Goal: Find specific page/section: Find specific page/section

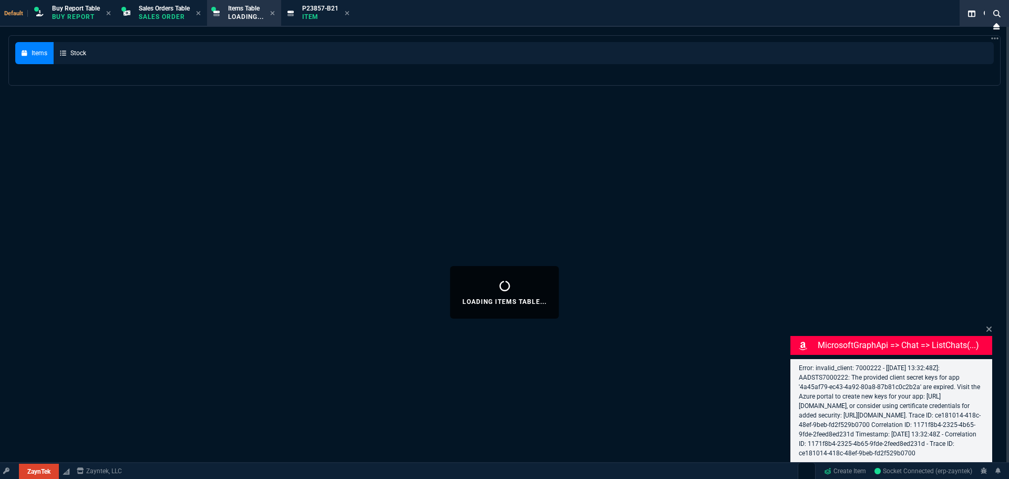
select select
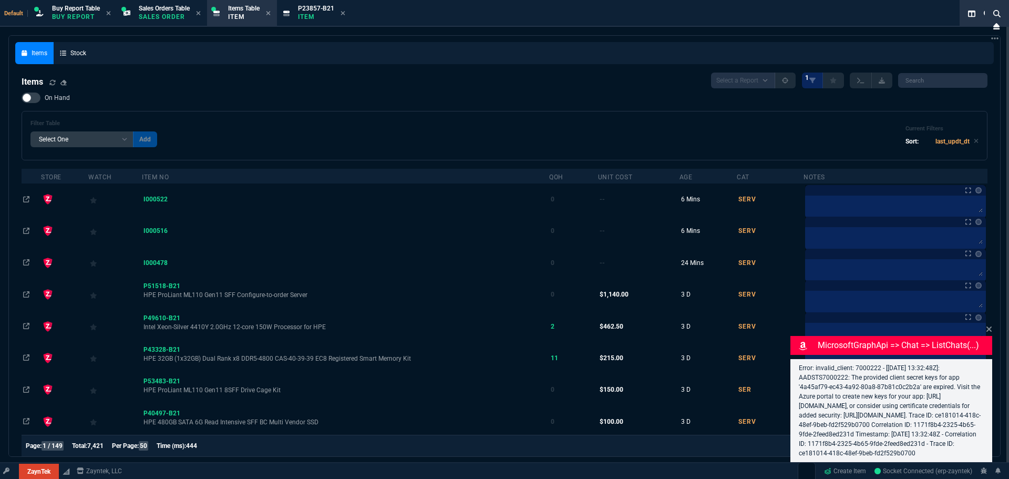
select select "9: OCAM"
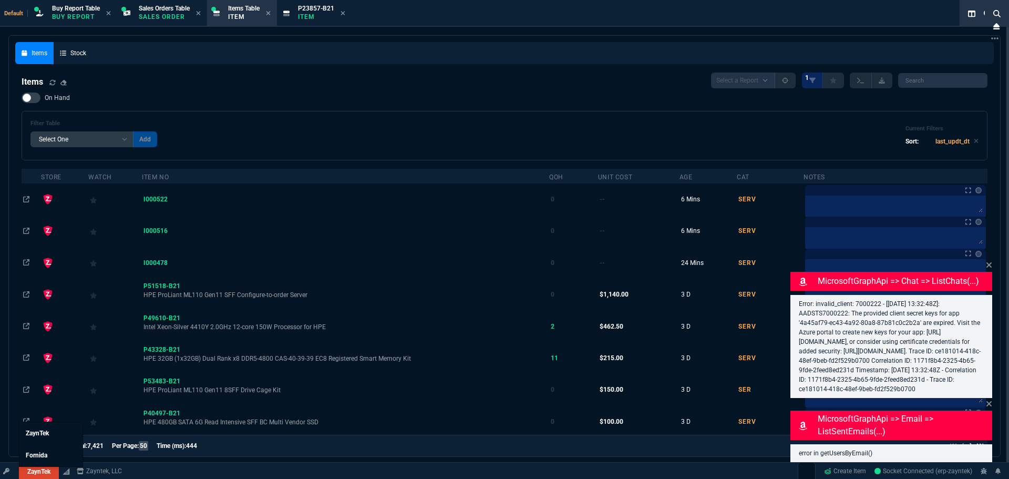
click at [36, 468] on link "ZaynTek" at bounding box center [39, 472] width 40 height 16
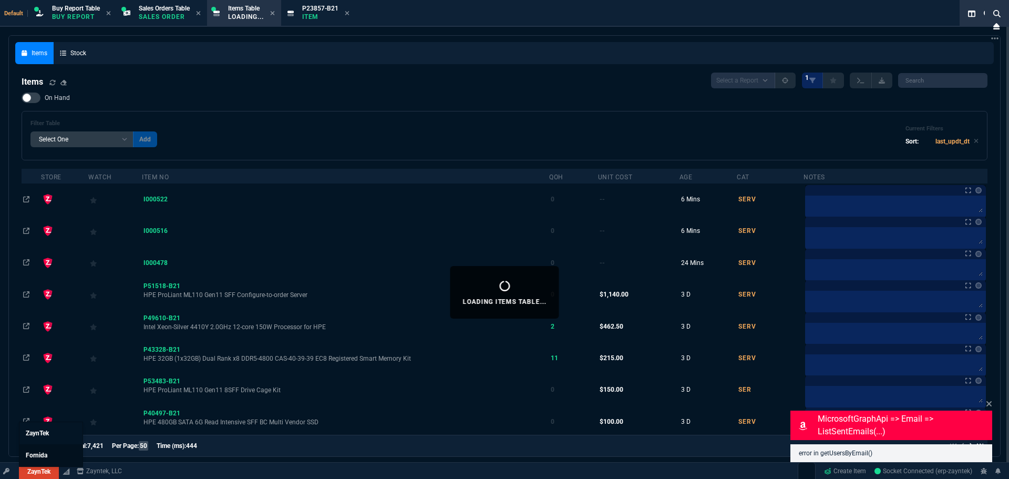
click at [36, 453] on span "Fornida" at bounding box center [37, 455] width 22 height 7
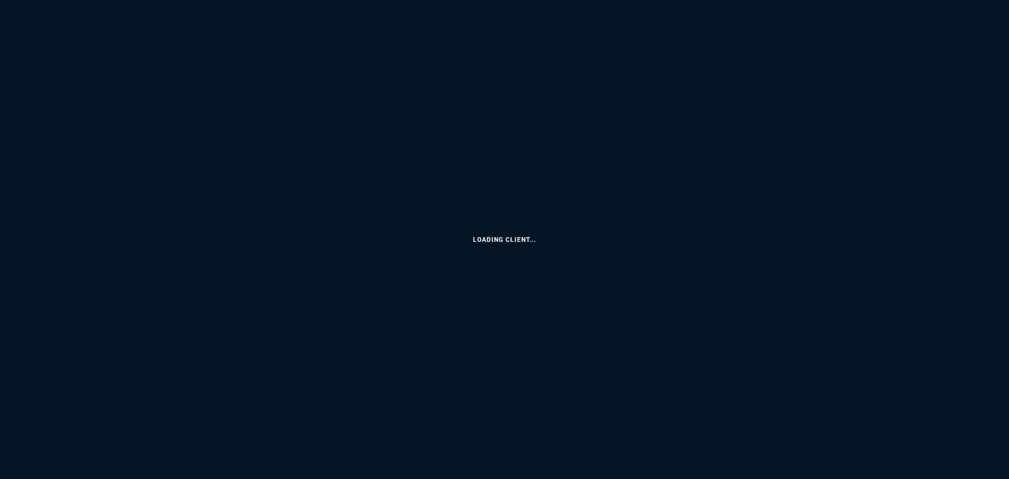
select select "9: OCAM"
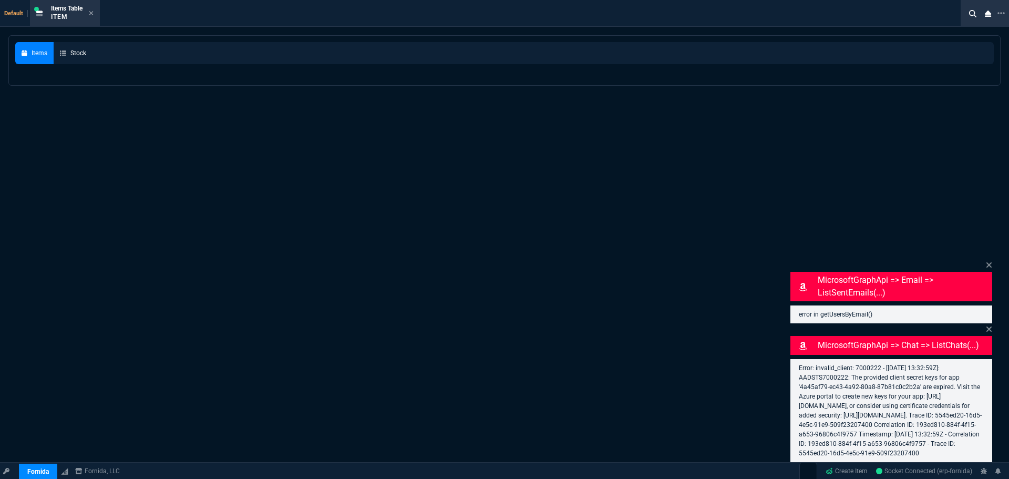
select select
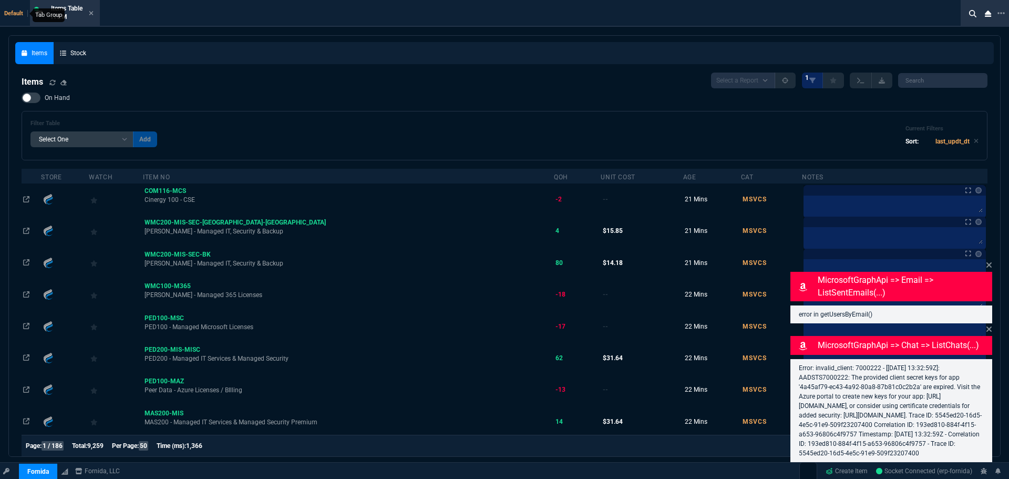
click at [16, 12] on span "Default" at bounding box center [16, 13] width 24 height 7
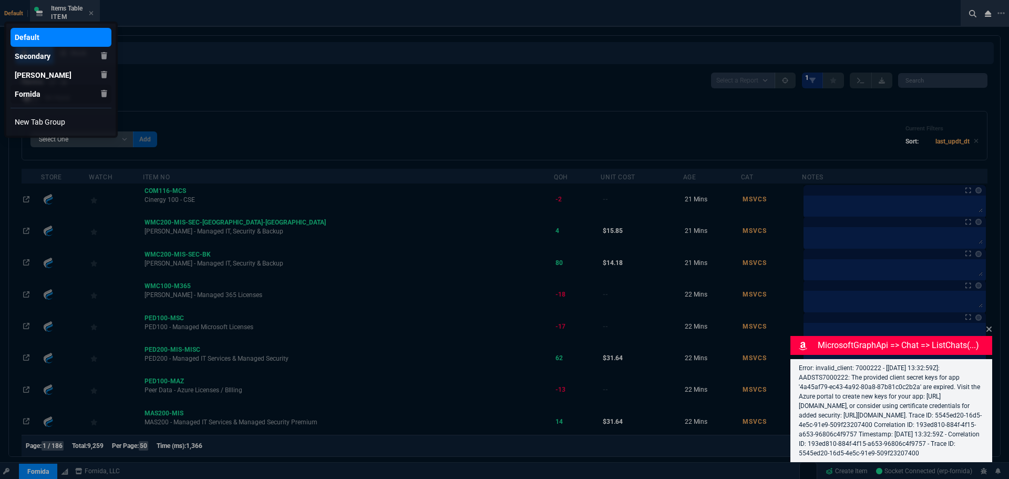
click at [30, 97] on div "Fornida" at bounding box center [28, 94] width 26 height 11
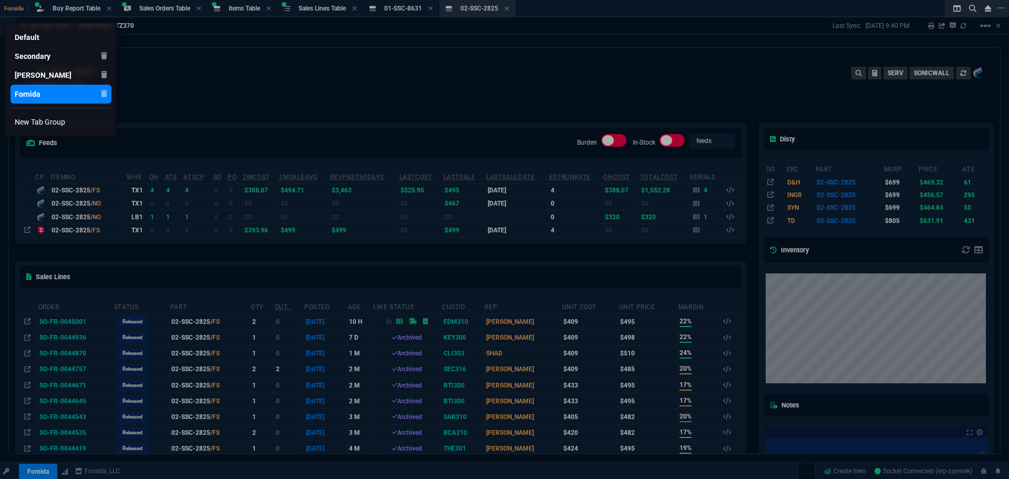
click at [70, 91] on link "Fornida" at bounding box center [61, 94] width 101 height 19
click at [205, 98] on div at bounding box center [504, 239] width 1009 height 479
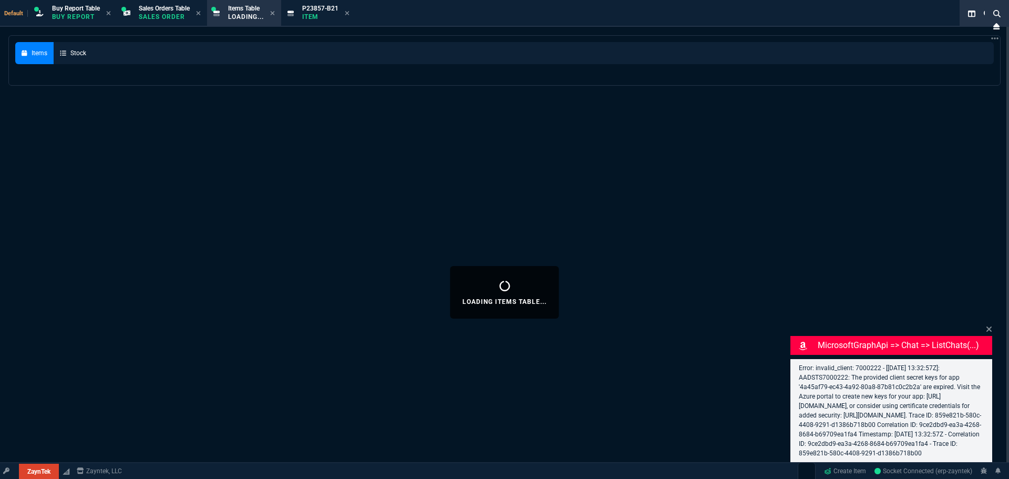
select select
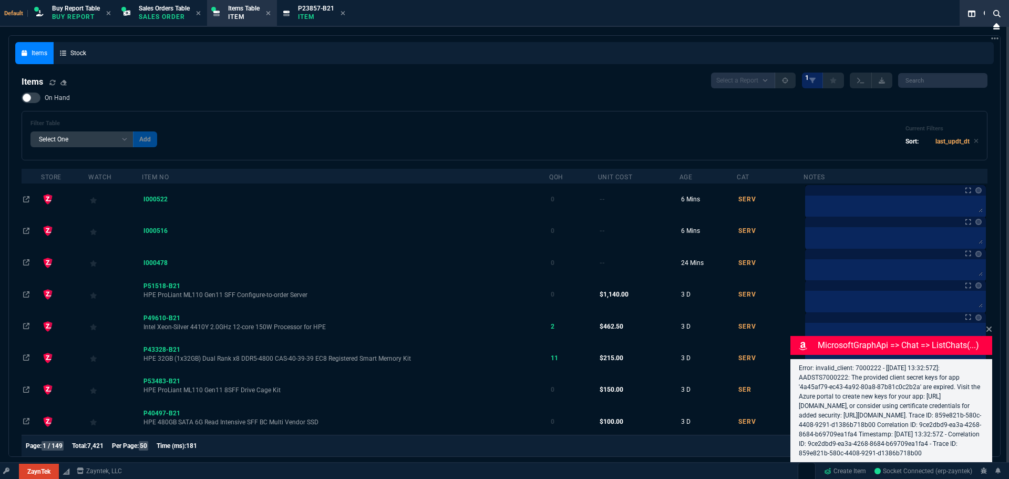
select select "9: OCAM"
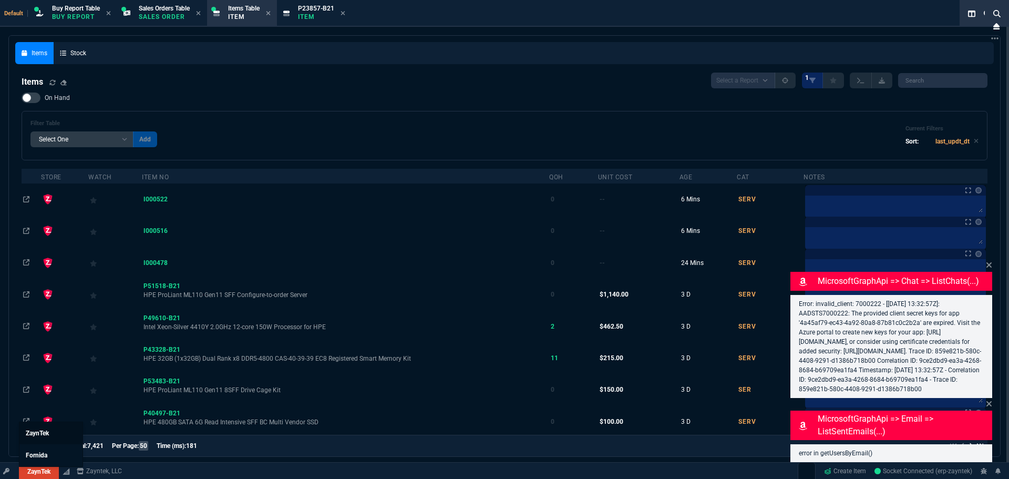
click at [42, 437] on link "ZaynTek" at bounding box center [50, 433] width 63 height 22
click at [18, 14] on span "Default" at bounding box center [16, 13] width 24 height 7
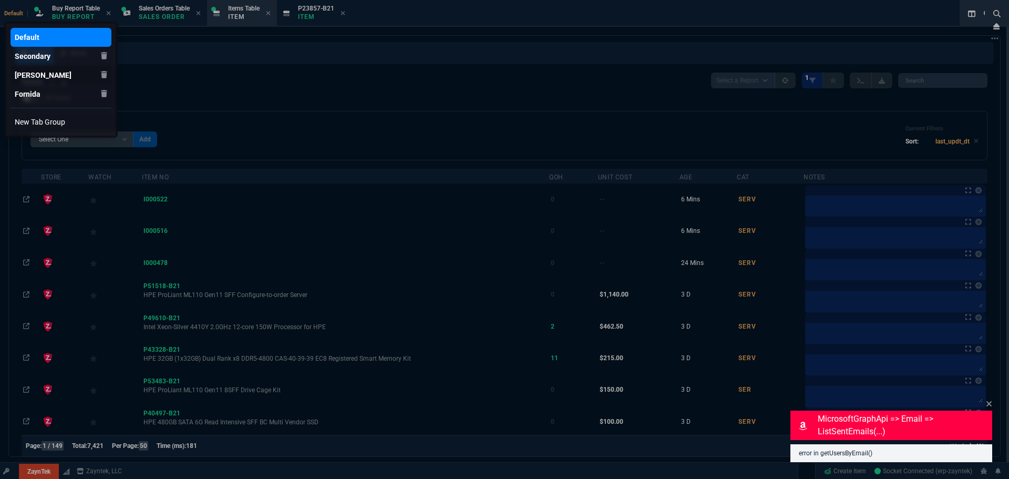
click at [38, 69] on link "Zayntek" at bounding box center [61, 75] width 101 height 19
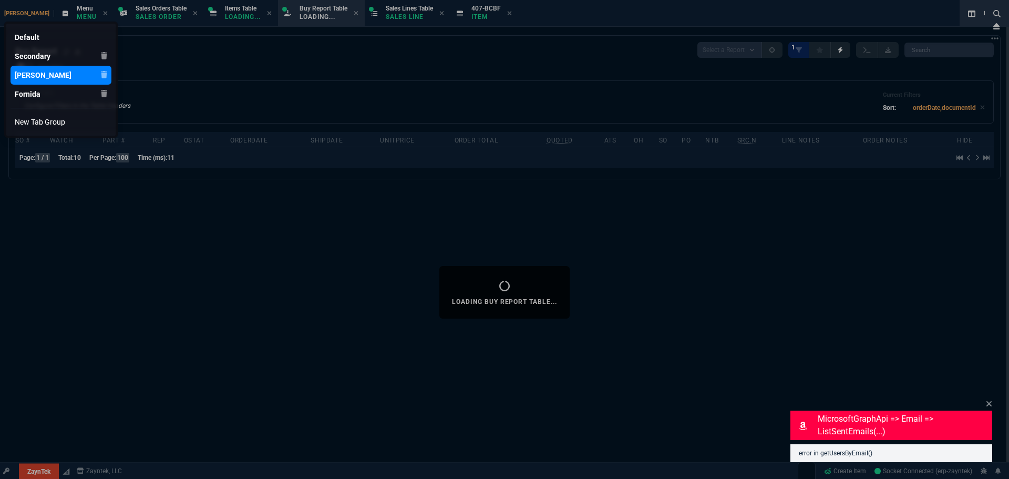
type input "11"
type input "52"
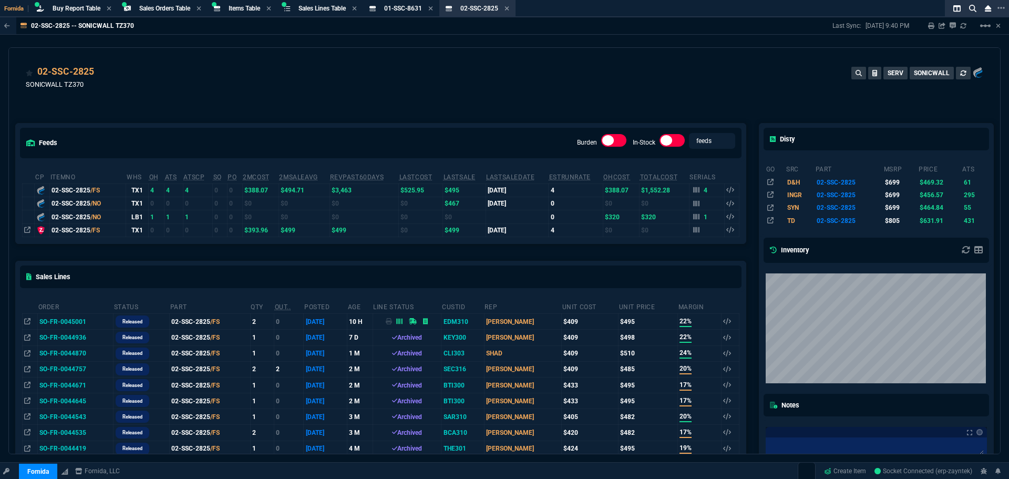
select select "9: OCAM"
